Goal: Information Seeking & Learning: Check status

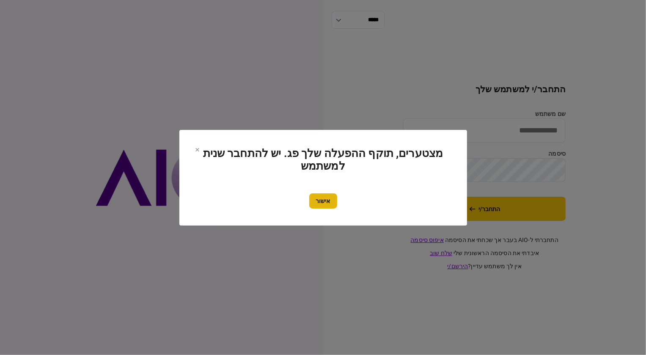
type input "********"
click at [327, 207] on button "אישור" at bounding box center [323, 200] width 28 height 15
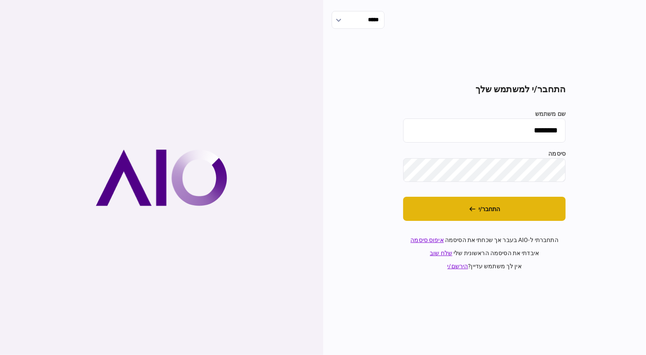
click at [487, 217] on button "התחבר/י" at bounding box center [484, 209] width 162 height 24
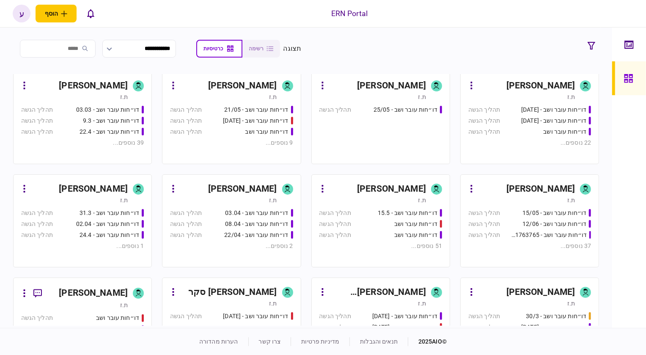
scroll to position [115, 0]
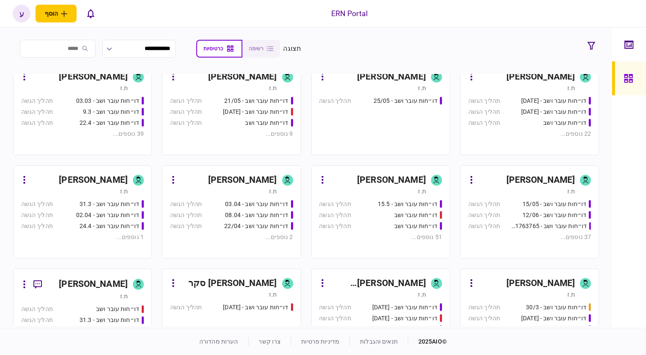
click at [110, 280] on div "[PERSON_NAME]" at bounding box center [93, 284] width 69 height 14
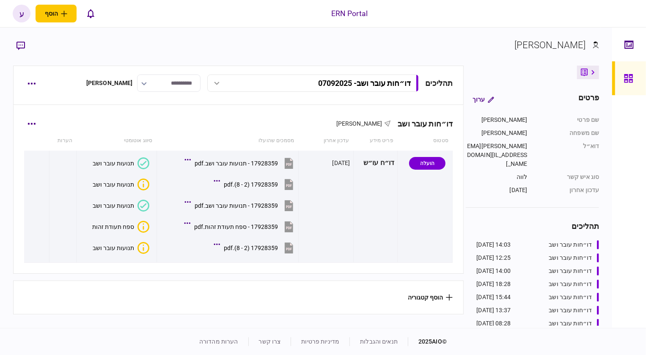
click at [37, 132] on div "דו״חות עובר ושב [PERSON_NAME] סטטוס פריט מידע עדכון אחרון מסמכים שהועלו סיווג א…" at bounding box center [239, 189] width 450 height 168
click at [39, 129] on div "דו״חות עובר ושב [PERSON_NAME] סטטוס פריט מידע עדכון אחרון מסמכים שהועלו סיווג א…" at bounding box center [239, 189] width 450 height 168
click at [37, 126] on button "button" at bounding box center [31, 123] width 15 height 15
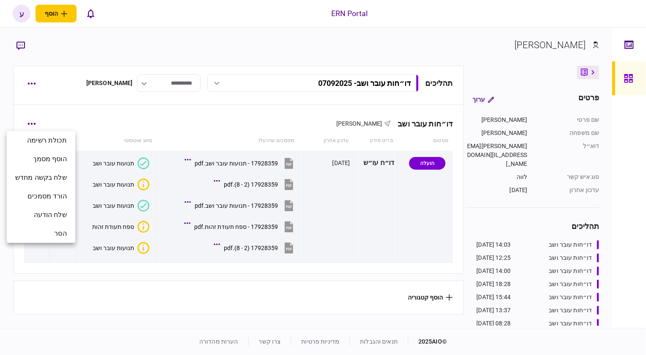
click at [32, 77] on div at bounding box center [323, 177] width 646 height 355
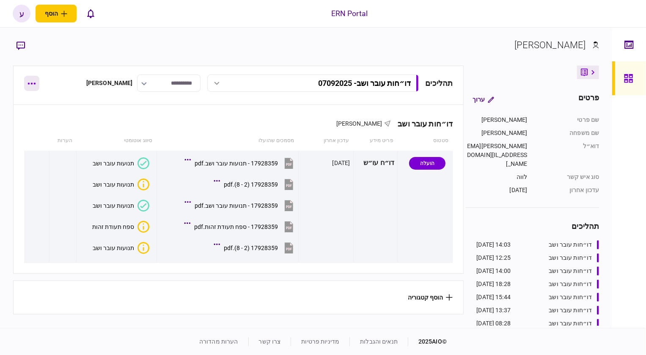
click at [30, 83] on icon "button" at bounding box center [31, 83] width 8 height 2
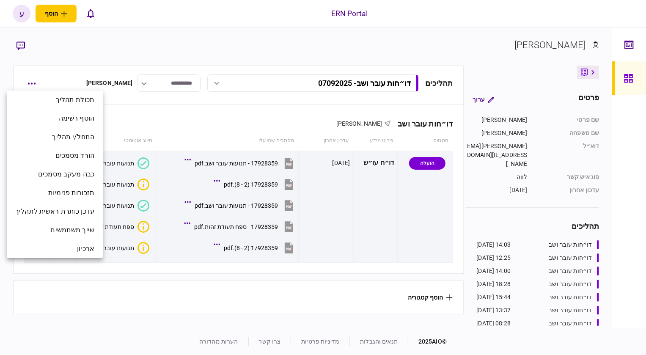
drag, startPoint x: 164, startPoint y: 136, endPoint x: 151, endPoint y: 135, distance: 12.3
click at [162, 136] on div at bounding box center [323, 177] width 646 height 355
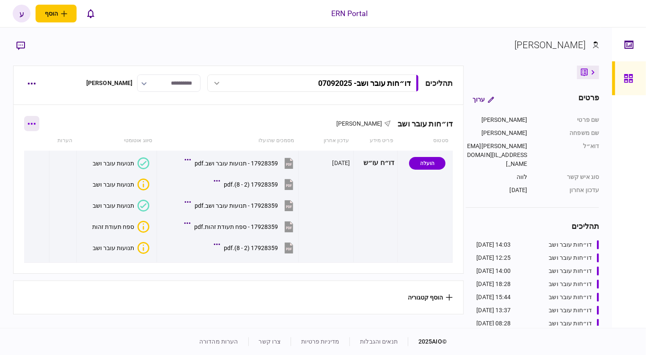
click at [34, 128] on button "button" at bounding box center [31, 123] width 15 height 15
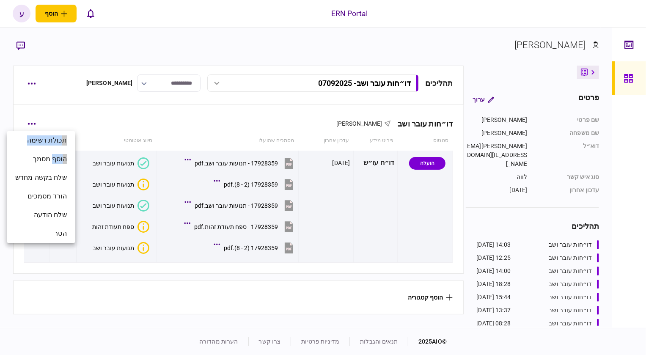
drag, startPoint x: 55, startPoint y: 160, endPoint x: 33, endPoint y: 110, distance: 54.4
click at [31, 121] on div "תכולת רשימה הוסף מסמך שלח בקשה מחדש הורד מסמכים שלח הודעה הסר" at bounding box center [323, 177] width 646 height 355
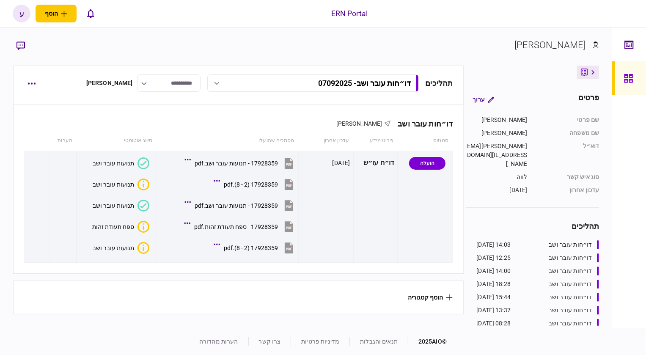
drag, startPoint x: 35, startPoint y: 107, endPoint x: 0, endPoint y: 62, distance: 56.9
click at [27, 74] on div "תהליכים דו״חות עובר ושב - 07092025 דו״חות עובר ושב - 07092025 14:03 [DATE] דו״ח…" at bounding box center [238, 82] width 429 height 17
click at [29, 85] on button "button" at bounding box center [31, 83] width 15 height 15
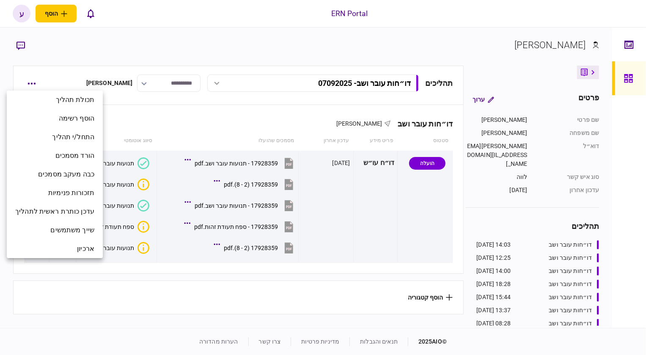
click at [158, 123] on div at bounding box center [323, 177] width 646 height 355
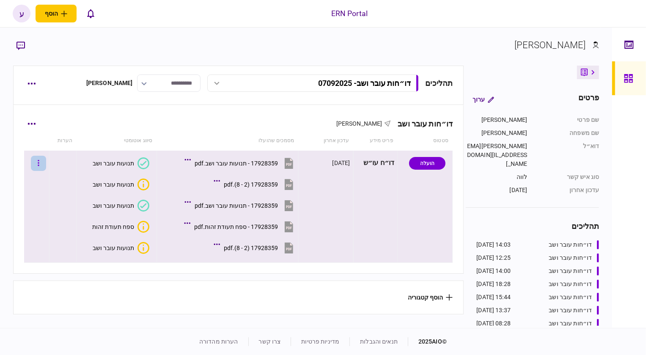
click at [39, 166] on icon "button" at bounding box center [39, 163] width 2 height 8
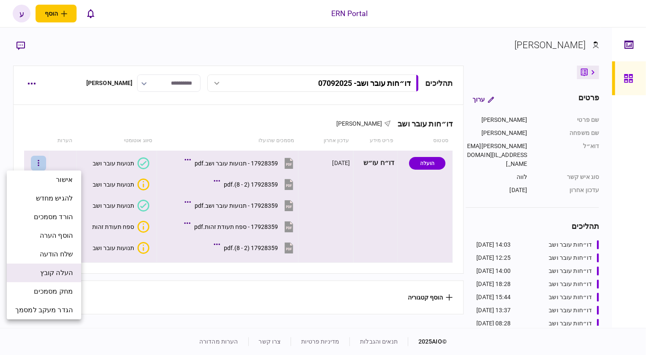
click at [63, 274] on span "העלה קובץ" at bounding box center [56, 273] width 33 height 10
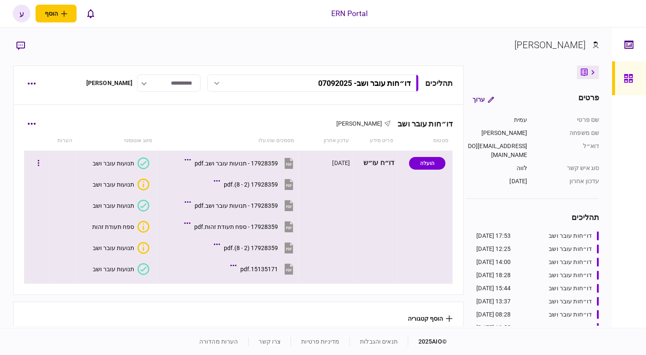
click at [140, 269] on icon at bounding box center [143, 269] width 12 height 12
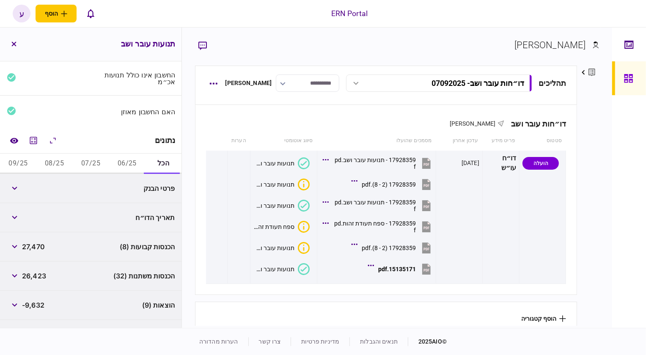
scroll to position [77, 0]
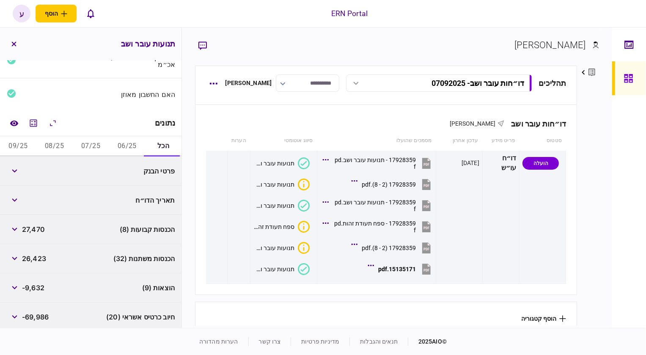
drag, startPoint x: 135, startPoint y: 140, endPoint x: 130, endPoint y: 140, distance: 5.5
click at [135, 140] on button "06/25" at bounding box center [127, 146] width 36 height 20
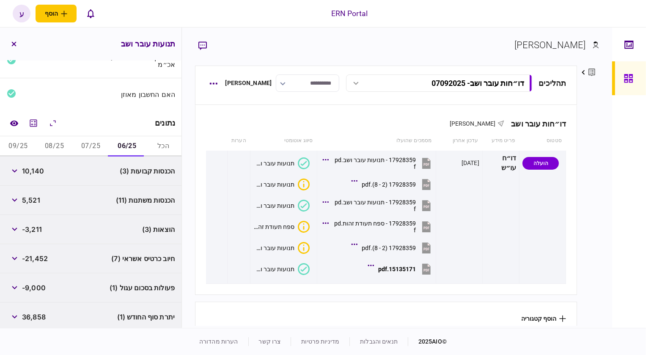
click at [71, 123] on div "נתונים" at bounding box center [90, 123] width 181 height 26
click at [13, 174] on button "button" at bounding box center [14, 170] width 15 height 15
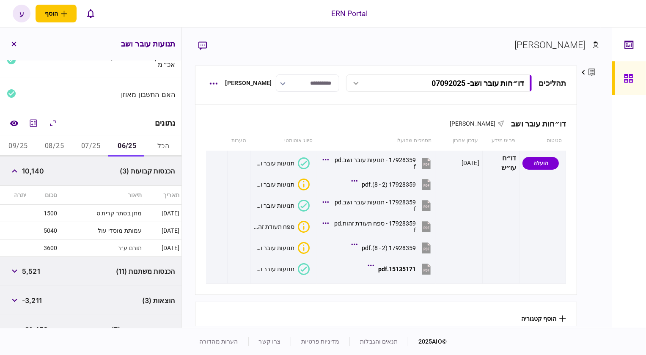
click at [91, 151] on button "07/25" at bounding box center [91, 146] width 36 height 20
click at [55, 147] on button "08/25" at bounding box center [54, 146] width 36 height 20
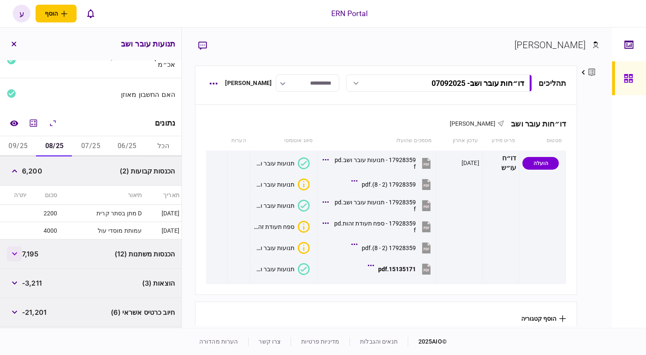
click at [11, 255] on button "button" at bounding box center [14, 253] width 15 height 15
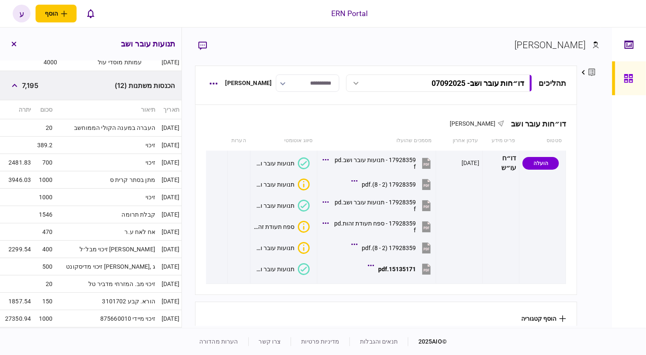
scroll to position [115, 0]
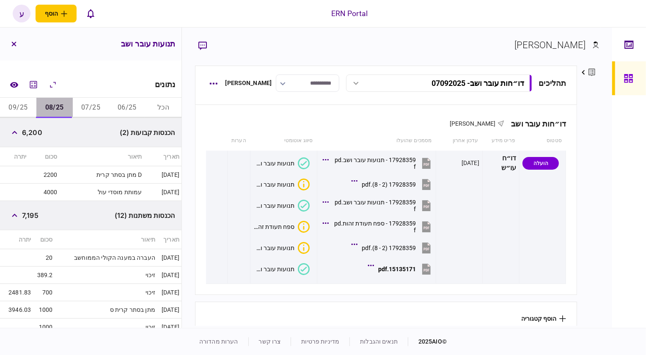
drag, startPoint x: 64, startPoint y: 109, endPoint x: 74, endPoint y: 110, distance: 9.8
click at [67, 109] on button "08/25" at bounding box center [54, 108] width 36 height 20
drag, startPoint x: 119, startPoint y: 107, endPoint x: 110, endPoint y: 110, distance: 8.8
click at [118, 107] on button "06/25" at bounding box center [127, 108] width 36 height 20
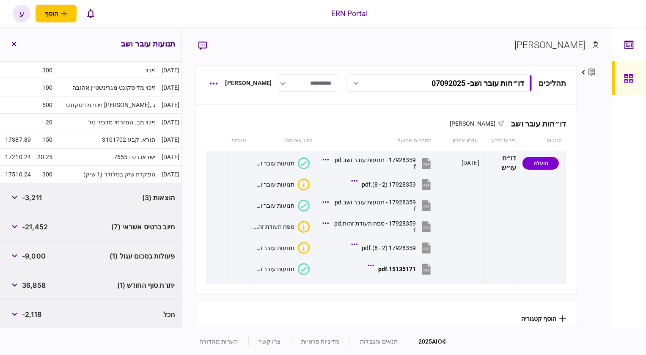
scroll to position [389, 0]
click at [75, 300] on div "הכל -2,118" at bounding box center [90, 314] width 181 height 29
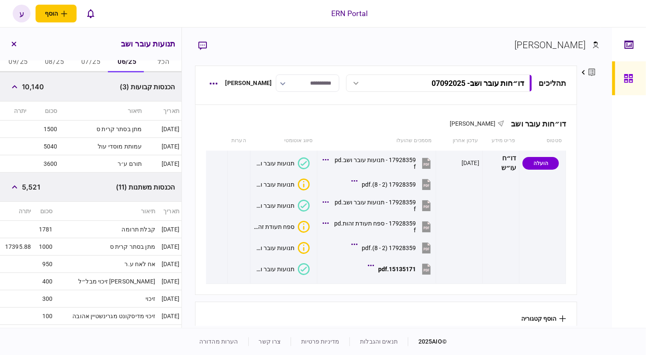
scroll to position [159, 0]
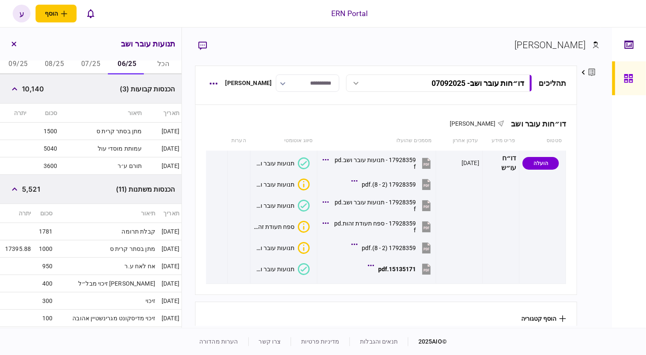
click at [45, 188] on div "הכנסות משתנות (11) 5,521" at bounding box center [90, 189] width 181 height 29
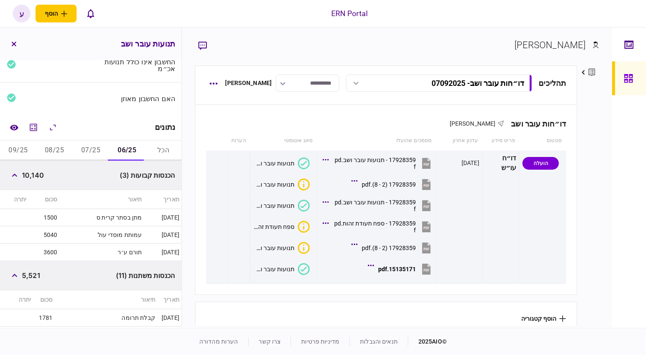
scroll to position [43, 0]
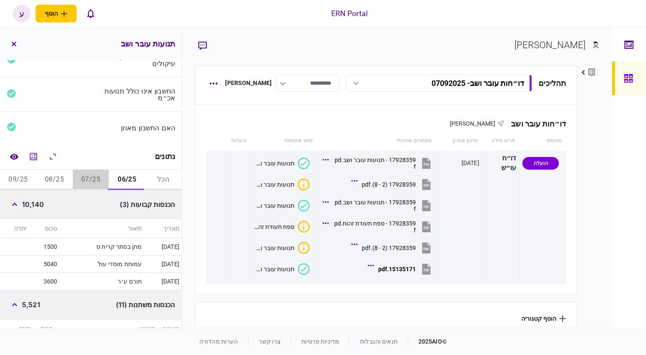
click at [90, 178] on button "07/25" at bounding box center [91, 180] width 36 height 20
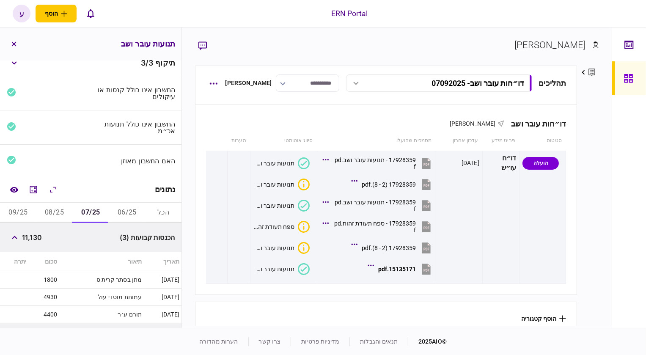
scroll to position [0, 0]
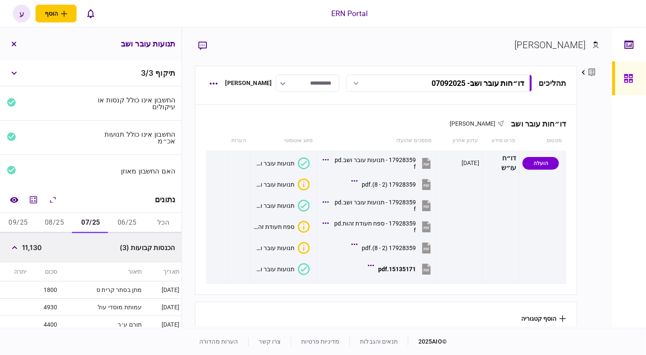
click at [49, 225] on button "08/25" at bounding box center [54, 223] width 36 height 20
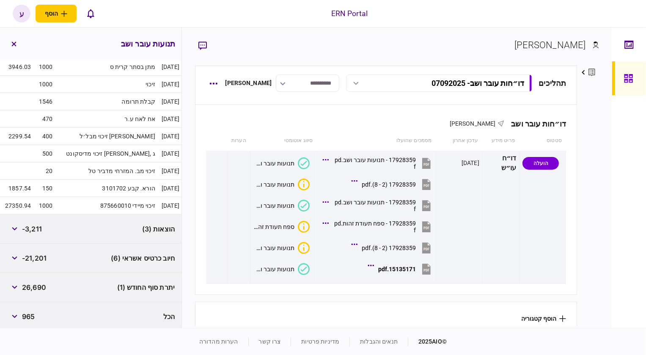
scroll to position [360, 0]
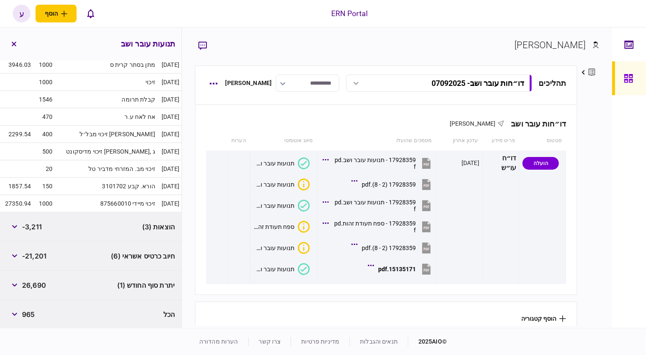
click at [58, 222] on div "הוצאות (3) -3,211" at bounding box center [90, 226] width 181 height 29
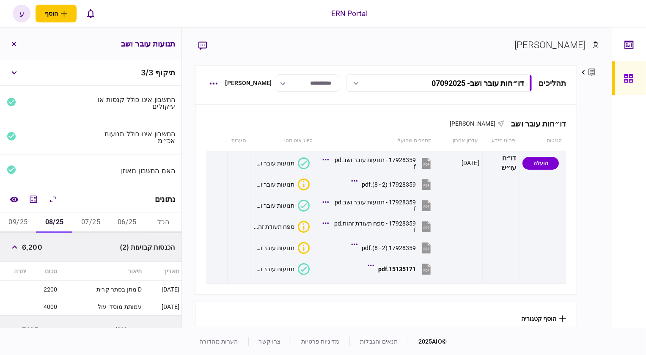
scroll to position [0, 0]
click at [26, 224] on button "09/25" at bounding box center [18, 223] width 36 height 20
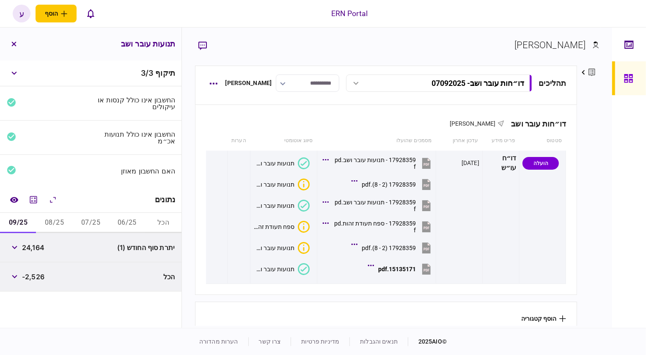
click at [47, 221] on button "08/25" at bounding box center [54, 223] width 36 height 20
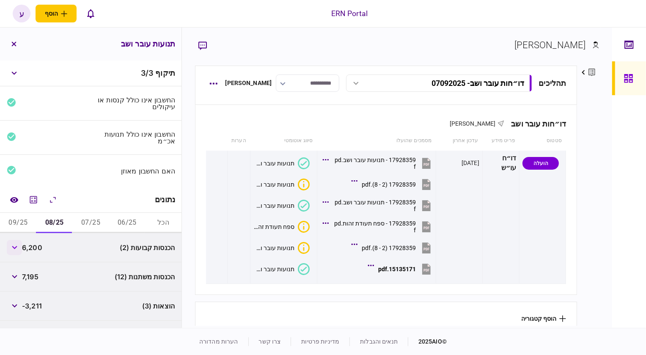
click at [19, 247] on button "button" at bounding box center [14, 247] width 15 height 15
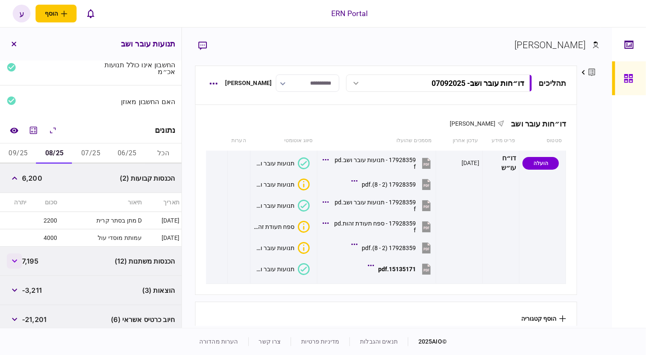
scroll to position [77, 0]
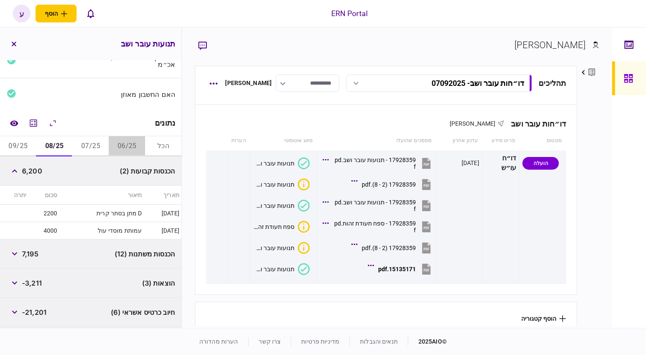
click at [123, 140] on button "06/25" at bounding box center [127, 146] width 36 height 20
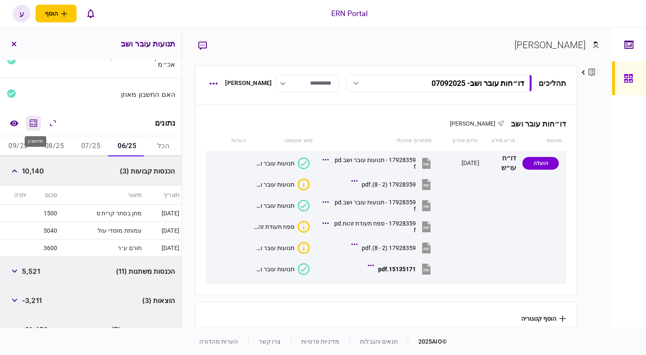
click at [32, 122] on icon "מחשבון" at bounding box center [33, 122] width 7 height 7
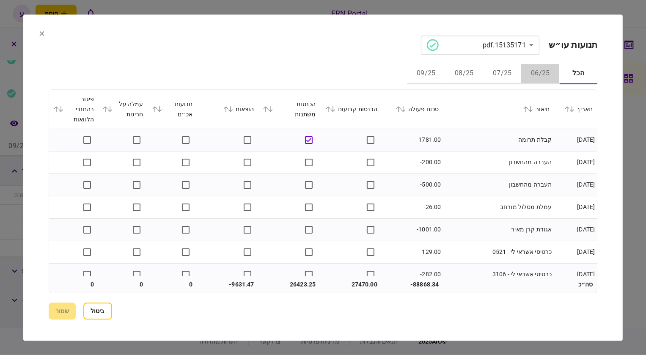
click at [536, 75] on button "06/25" at bounding box center [540, 74] width 38 height 20
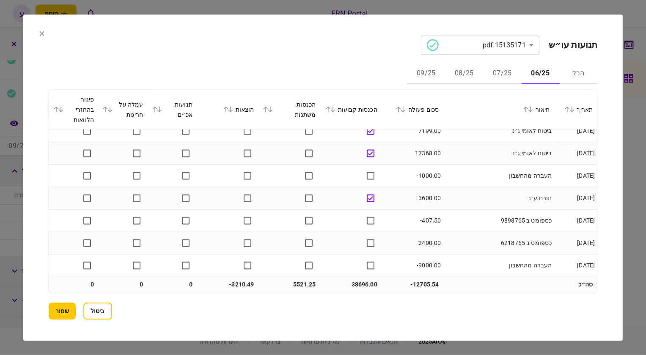
scroll to position [884, 0]
click at [58, 314] on button "שמור" at bounding box center [62, 310] width 27 height 17
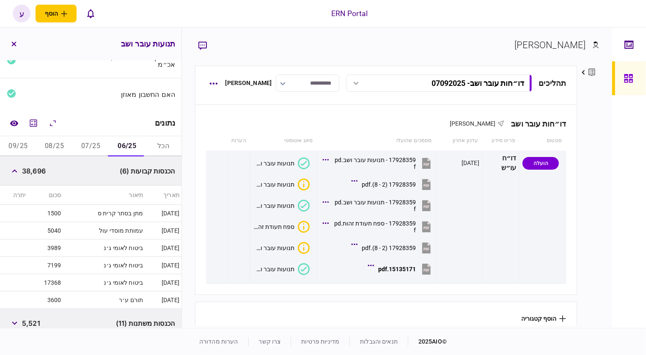
click at [83, 147] on button "07/25" at bounding box center [91, 146] width 36 height 20
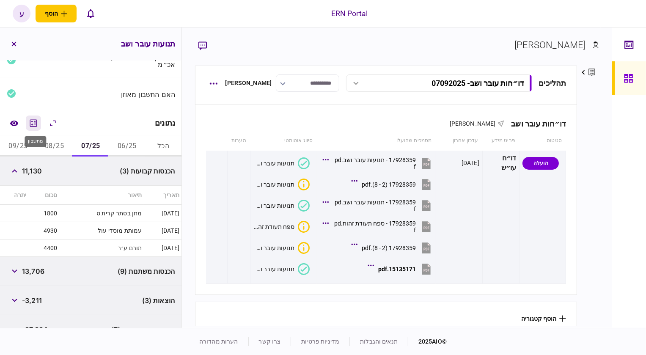
click at [30, 122] on icon "מחשבון" at bounding box center [33, 123] width 10 height 10
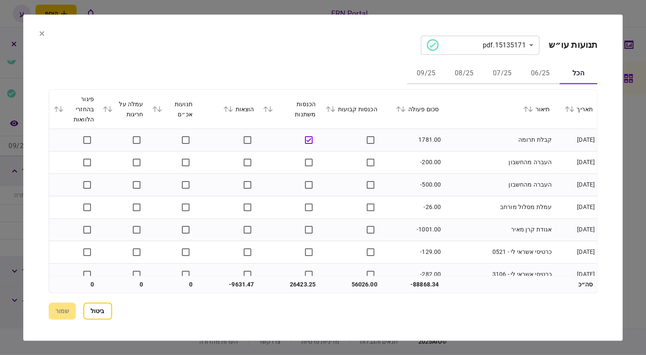
scroll to position [38, 0]
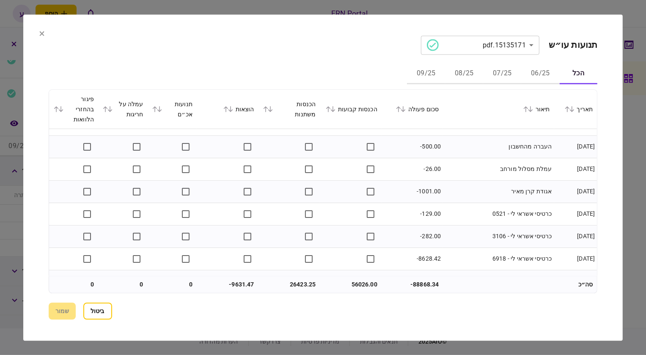
drag, startPoint x: 500, startPoint y: 72, endPoint x: 490, endPoint y: 78, distance: 11.7
click at [501, 71] on button "07/25" at bounding box center [502, 74] width 38 height 20
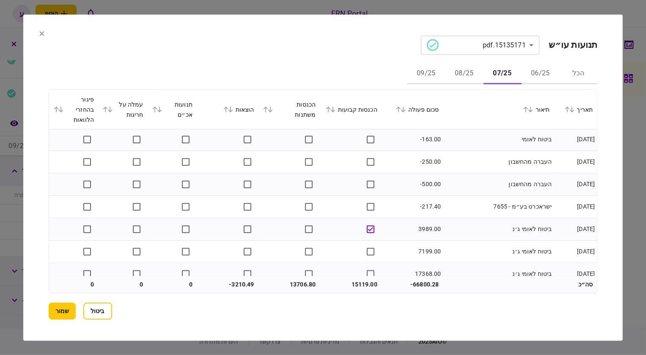
scroll to position [730, 0]
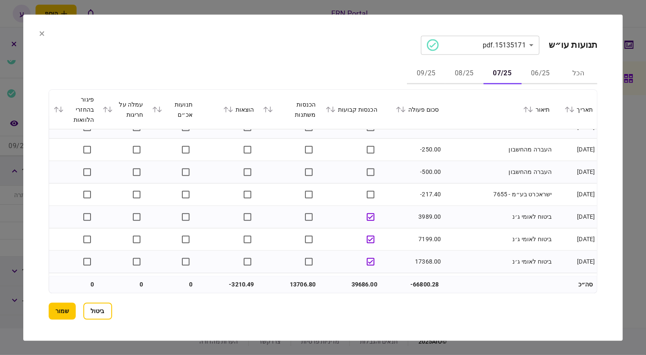
click at [46, 306] on section "**********" at bounding box center [323, 177] width 600 height 326
click at [54, 307] on button "שמור" at bounding box center [62, 310] width 27 height 17
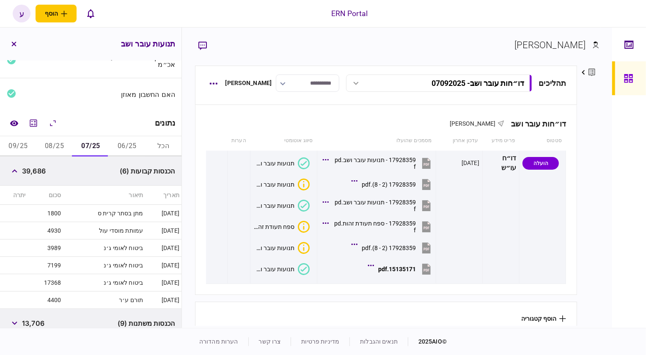
click at [55, 149] on button "08/25" at bounding box center [54, 146] width 36 height 20
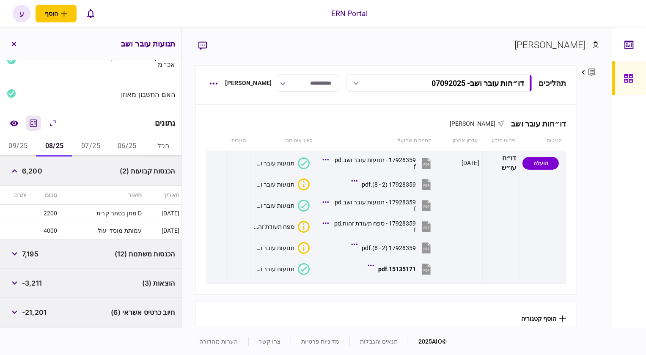
click at [33, 126] on icon "מחשבון" at bounding box center [33, 123] width 10 height 10
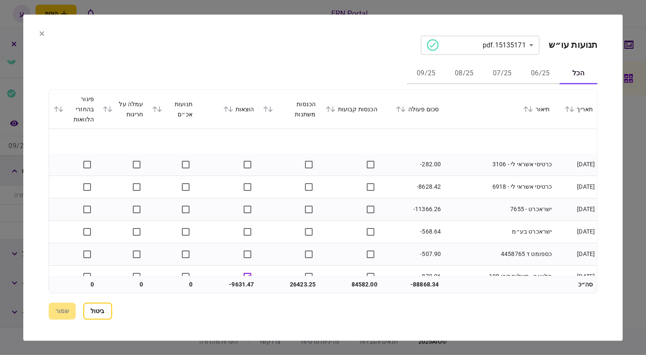
scroll to position [154, 0]
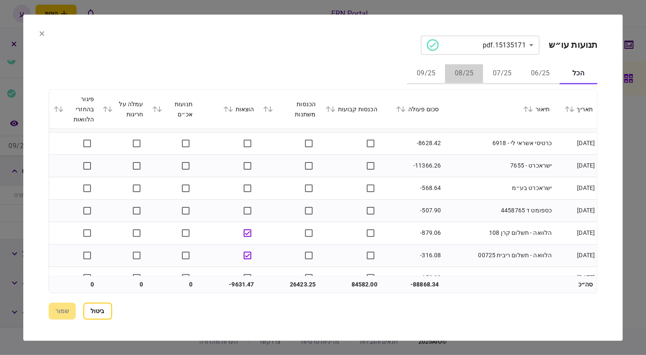
click at [457, 68] on button "08/25" at bounding box center [464, 74] width 38 height 20
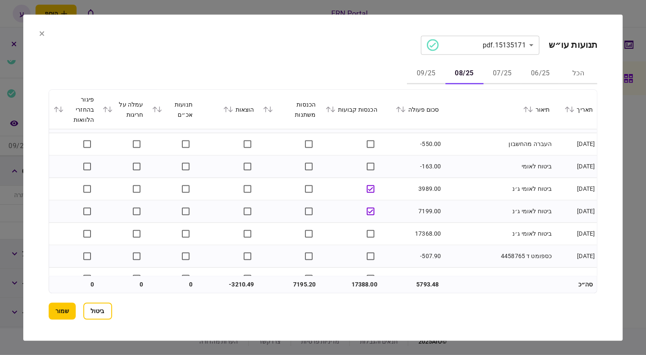
scroll to position [961, 0]
click at [65, 304] on button "שמור" at bounding box center [62, 310] width 27 height 17
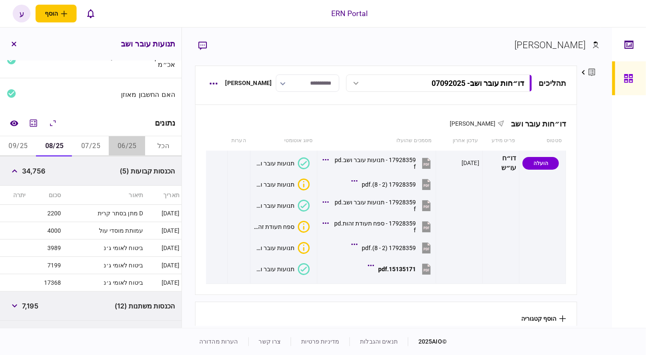
click at [113, 144] on button "06/25" at bounding box center [127, 146] width 36 height 20
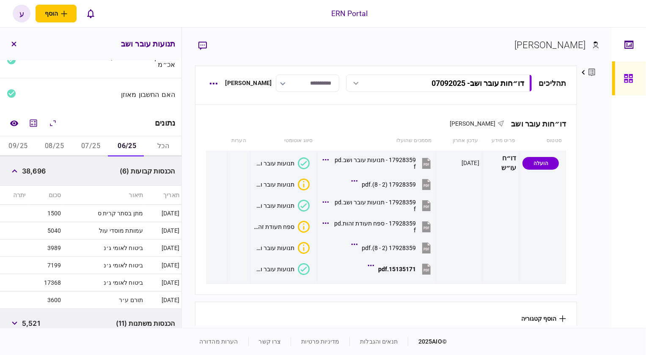
click at [93, 148] on button "07/25" at bounding box center [91, 146] width 36 height 20
click at [63, 152] on button "08/25" at bounding box center [54, 146] width 36 height 20
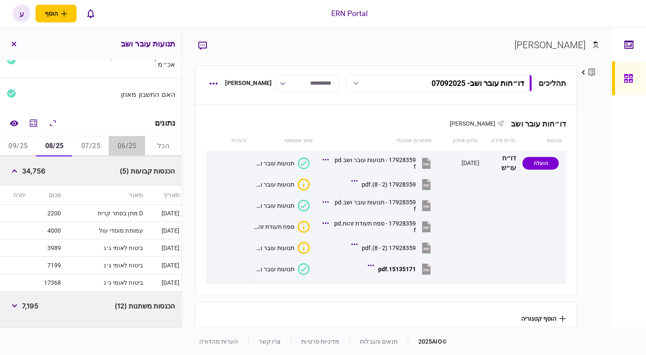
click at [118, 144] on button "06/25" at bounding box center [127, 146] width 36 height 20
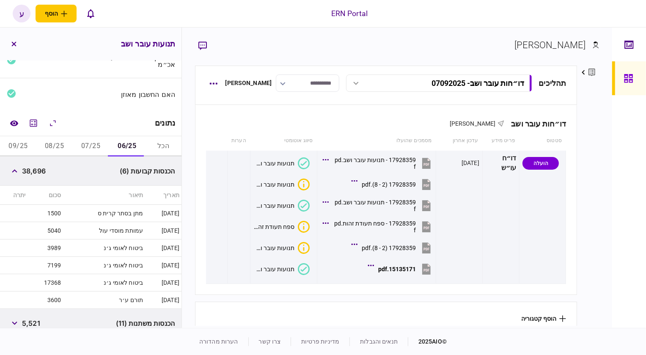
click at [82, 138] on button "07/25" at bounding box center [91, 146] width 36 height 20
click at [60, 144] on button "08/25" at bounding box center [54, 146] width 36 height 20
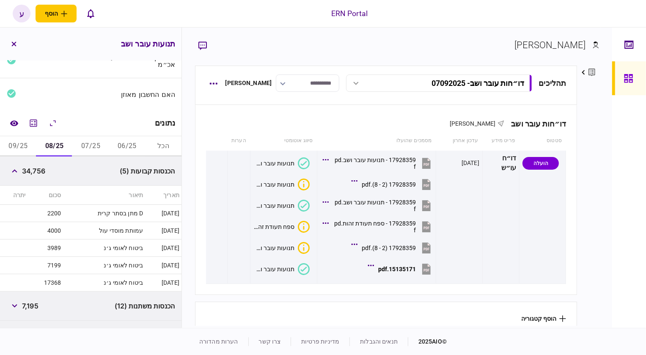
click at [126, 148] on button "06/25" at bounding box center [127, 146] width 36 height 20
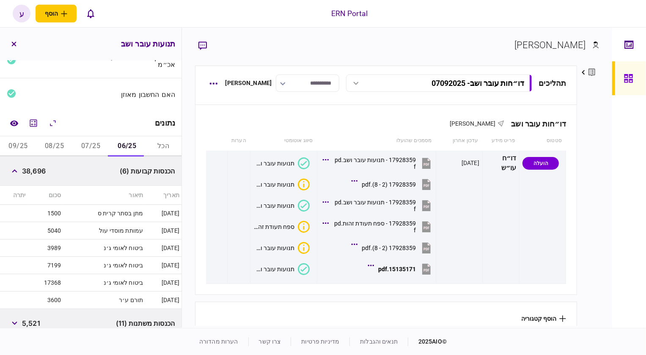
click at [49, 161] on div "הכנסות קבועות (6) 38,696" at bounding box center [90, 170] width 181 height 29
click at [93, 146] on button "07/25" at bounding box center [91, 146] width 36 height 20
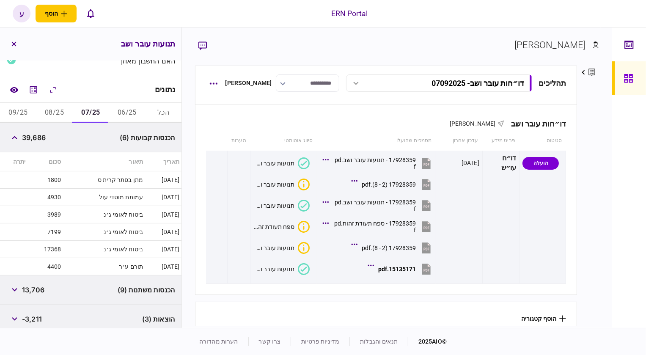
scroll to position [115, 0]
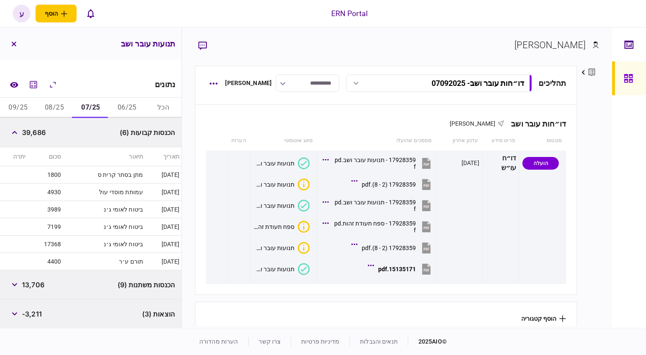
click at [41, 256] on td "4400" at bounding box center [46, 261] width 36 height 17
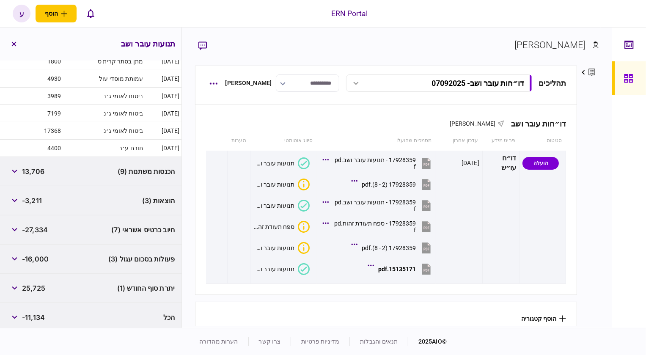
scroll to position [230, 0]
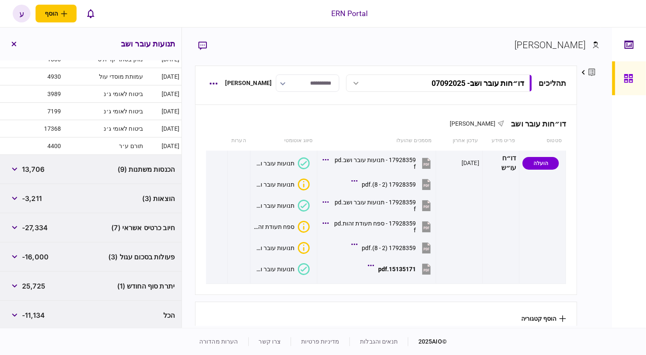
click at [36, 151] on td "4400" at bounding box center [46, 145] width 36 height 17
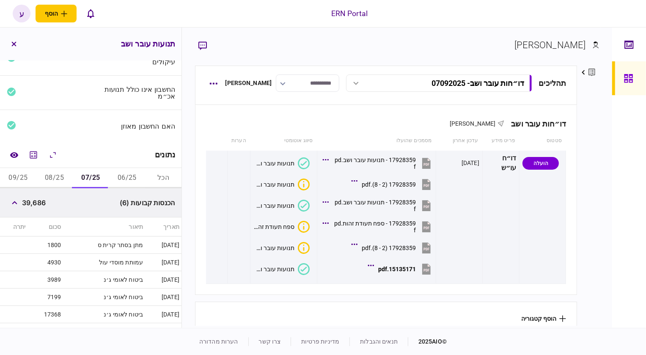
scroll to position [0, 0]
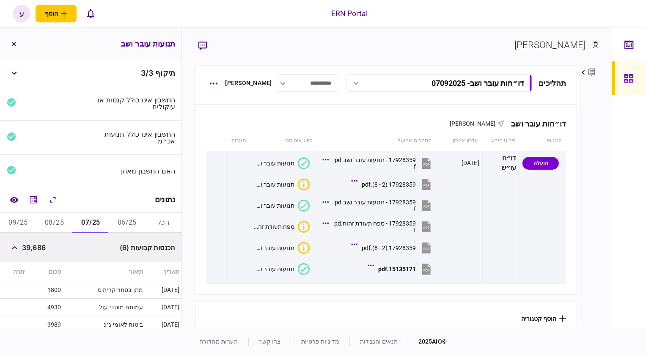
click at [52, 228] on button "08/25" at bounding box center [54, 223] width 36 height 20
click at [56, 250] on div "הכנסות קבועות (5) 34,756" at bounding box center [90, 247] width 181 height 29
click at [27, 224] on button "09/25" at bounding box center [18, 223] width 36 height 20
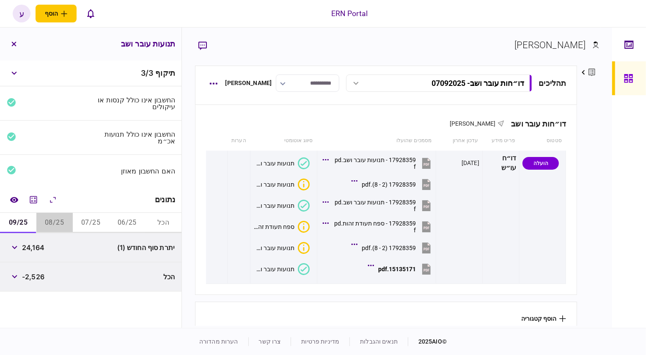
click at [49, 221] on button "08/25" at bounding box center [54, 223] width 36 height 20
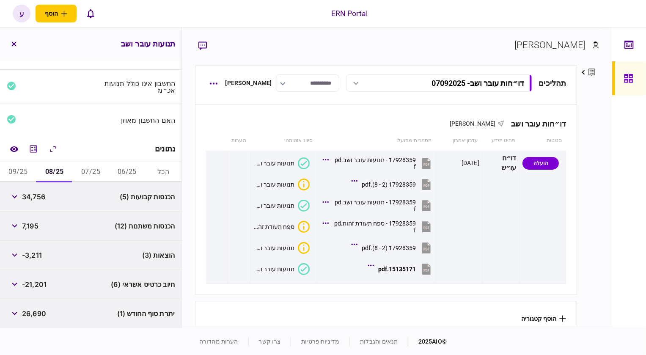
scroll to position [80, 0]
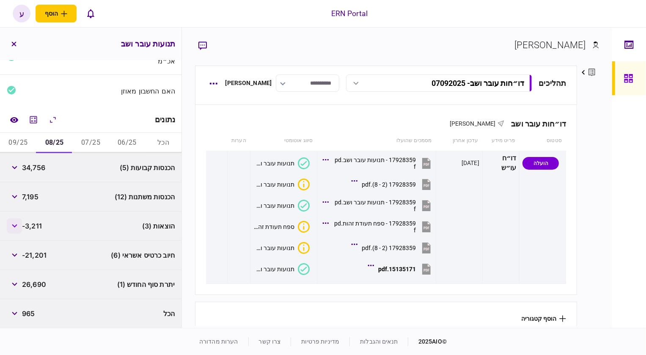
click at [11, 220] on button "button" at bounding box center [14, 225] width 15 height 15
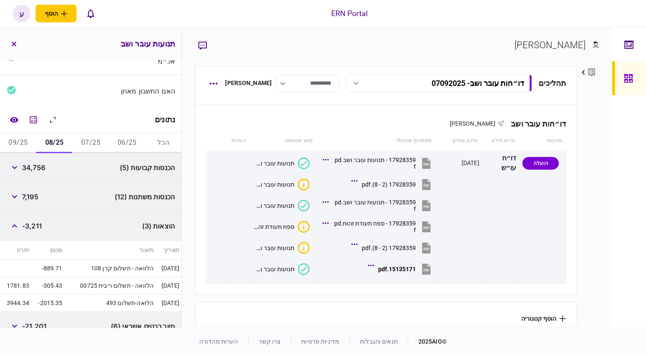
click at [85, 145] on button "07/25" at bounding box center [91, 143] width 36 height 20
click at [45, 173] on div "39,686" at bounding box center [26, 167] width 39 height 15
click at [128, 145] on button "06/25" at bounding box center [127, 143] width 36 height 20
